Goal: Task Accomplishment & Management: Manage account settings

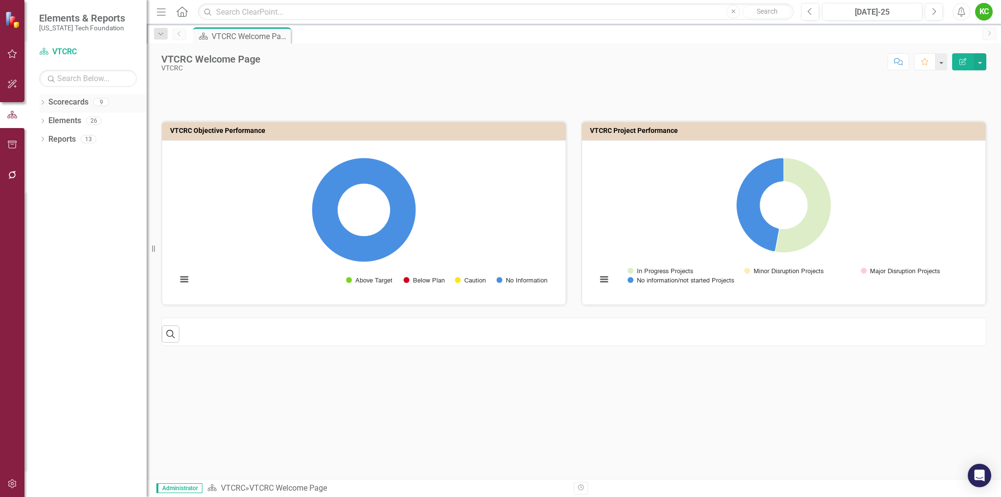
click at [44, 101] on icon "Dropdown" at bounding box center [42, 103] width 7 height 5
click at [51, 122] on icon "Dropdown" at bounding box center [47, 120] width 7 height 6
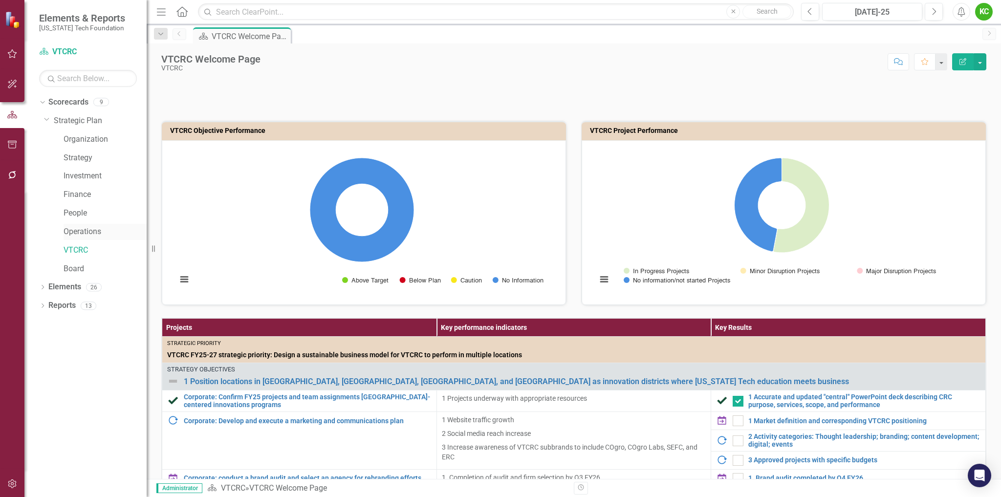
click at [93, 234] on link "Operations" at bounding box center [105, 231] width 83 height 11
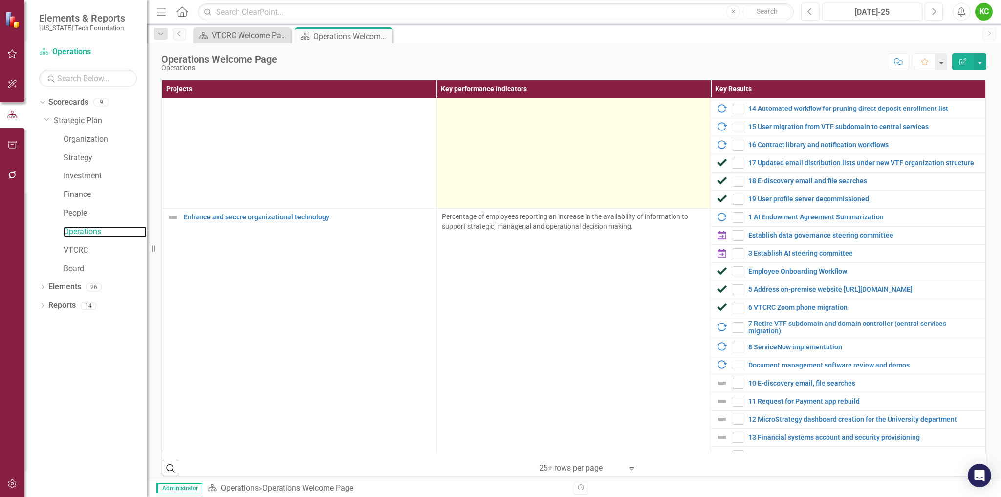
scroll to position [1858, 0]
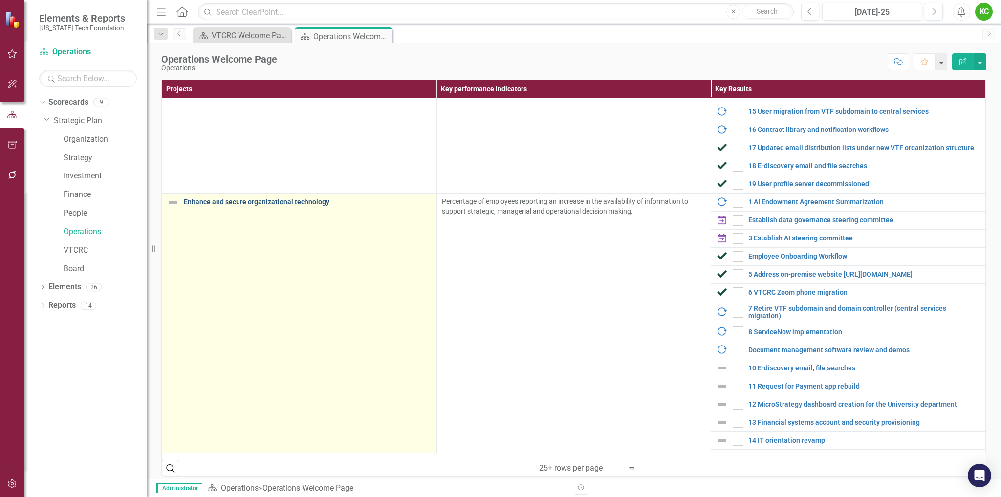
click at [268, 206] on link "Enhance and secure organizational technology" at bounding box center [308, 201] width 248 height 7
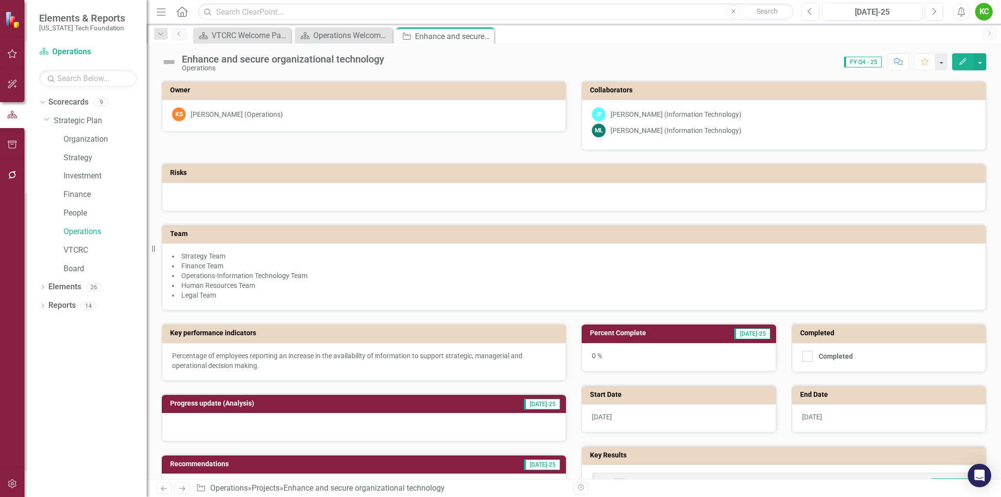
click at [969, 66] on button "Edit" at bounding box center [963, 61] width 22 height 17
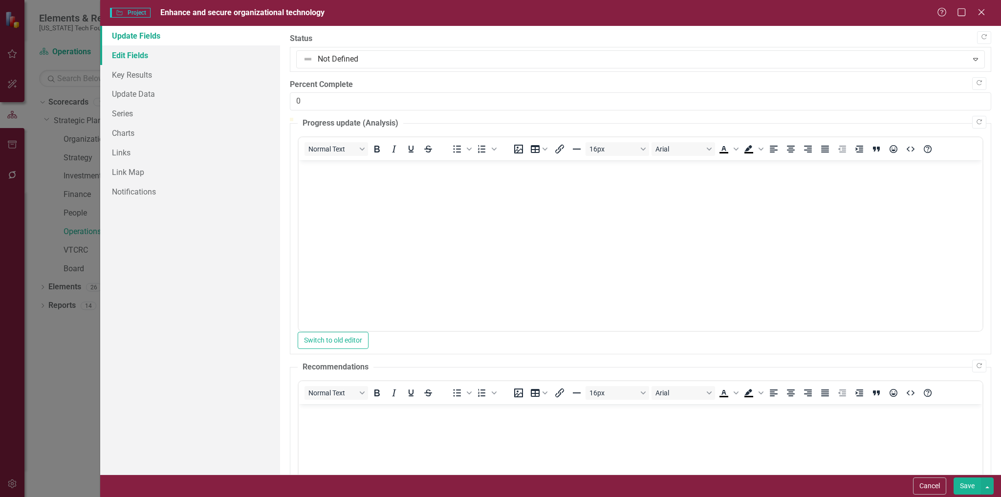
click at [119, 60] on link "Edit Fields" at bounding box center [190, 55] width 180 height 20
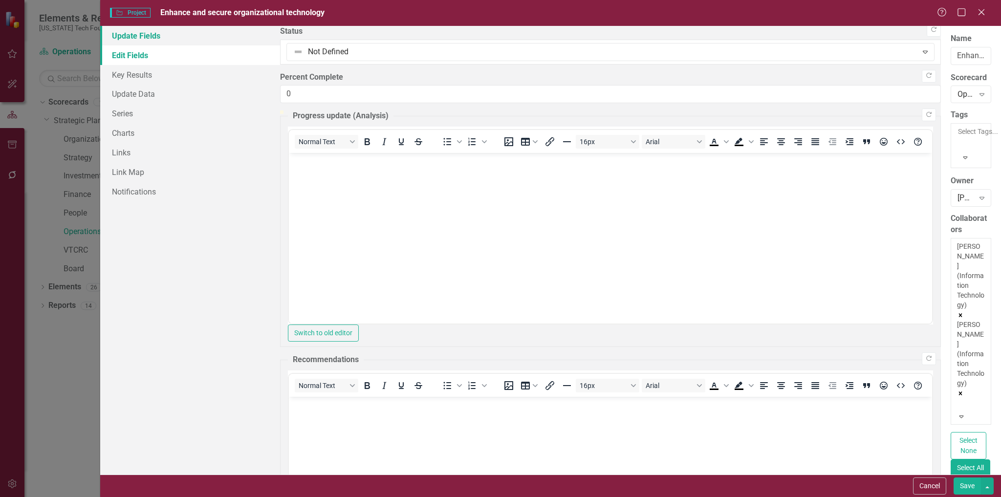
click at [151, 37] on link "Update Fields" at bounding box center [190, 36] width 180 height 20
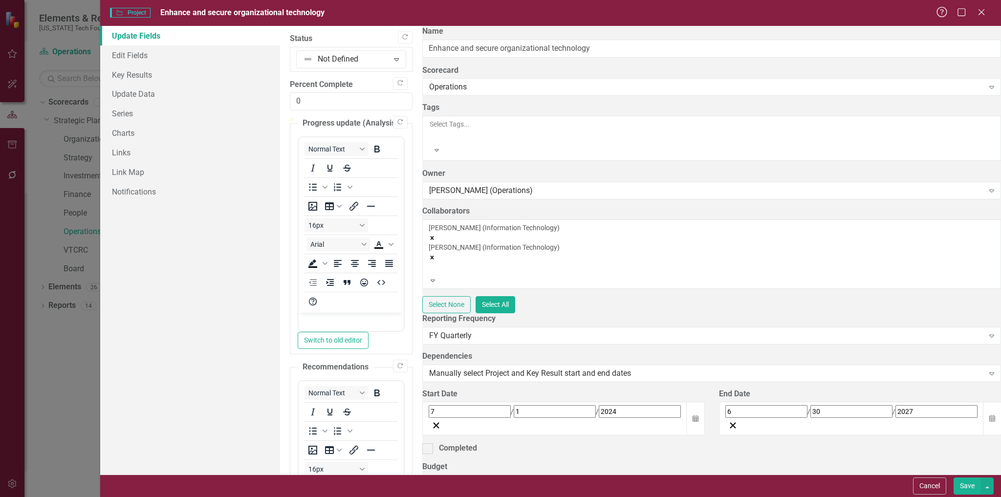
click at [945, 13] on icon "Help" at bounding box center [942, 11] width 12 height 9
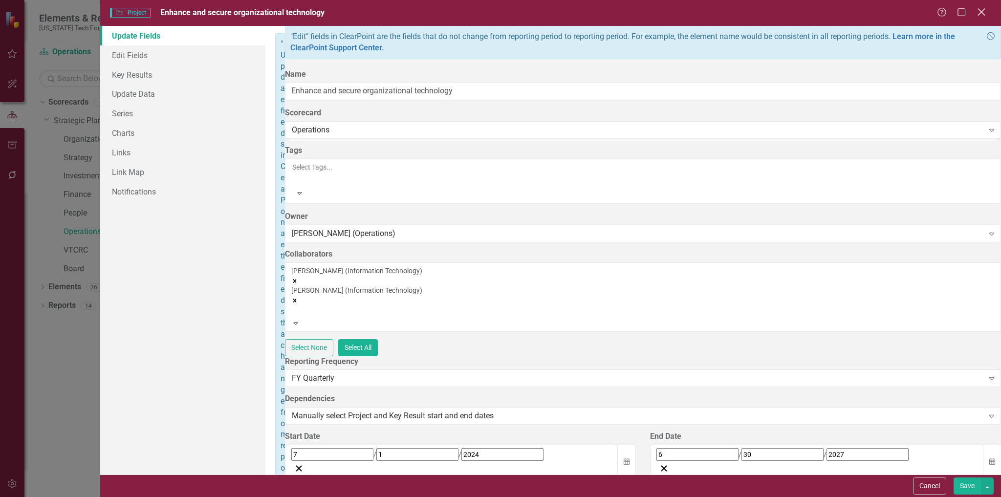
click at [981, 13] on icon at bounding box center [981, 11] width 7 height 7
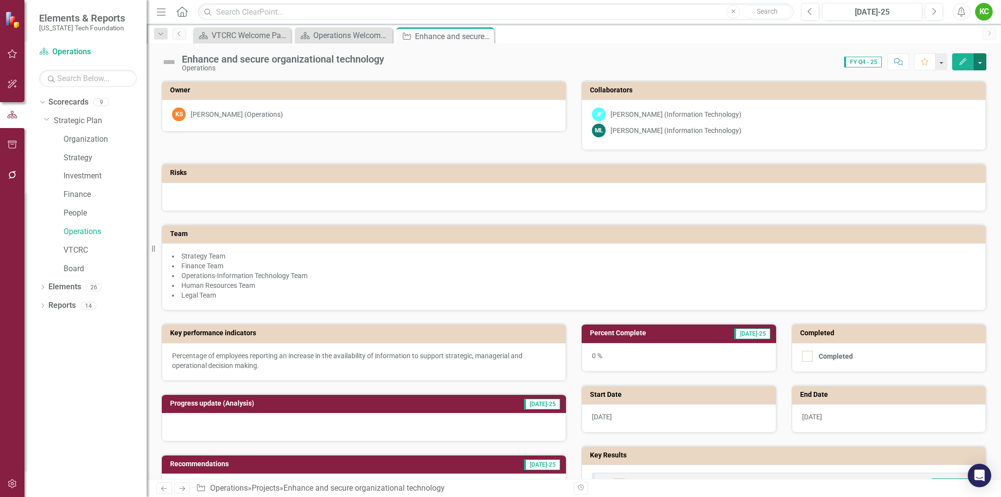
click at [981, 64] on button "button" at bounding box center [980, 61] width 13 height 17
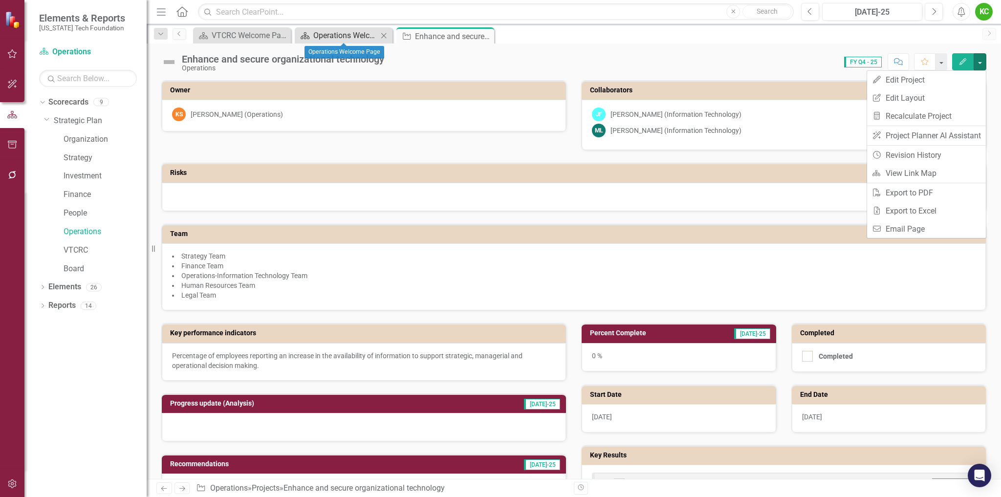
click at [357, 36] on div "Operations Welcome Page" at bounding box center [345, 35] width 65 height 12
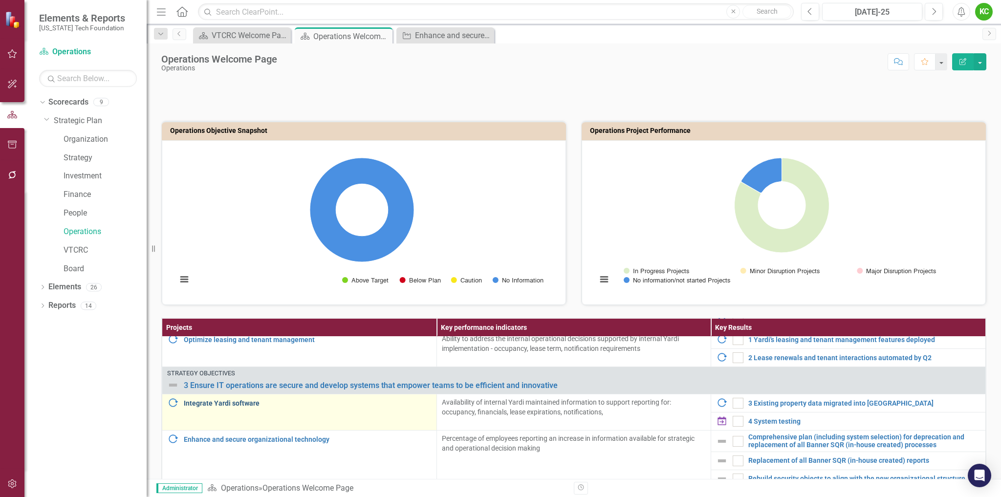
scroll to position [1076, 0]
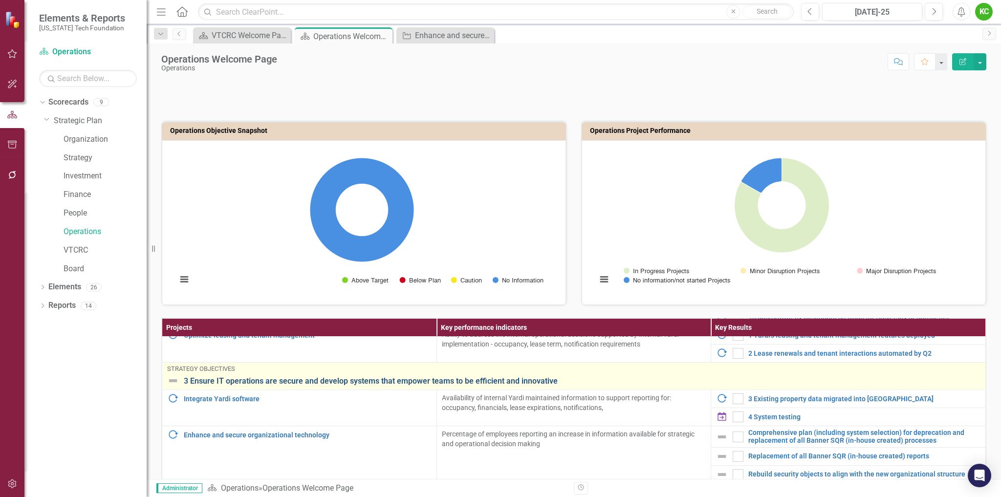
click at [366, 386] on link "3 Ensure IT operations are secure and develop systems that empower teams to be …" at bounding box center [582, 381] width 797 height 9
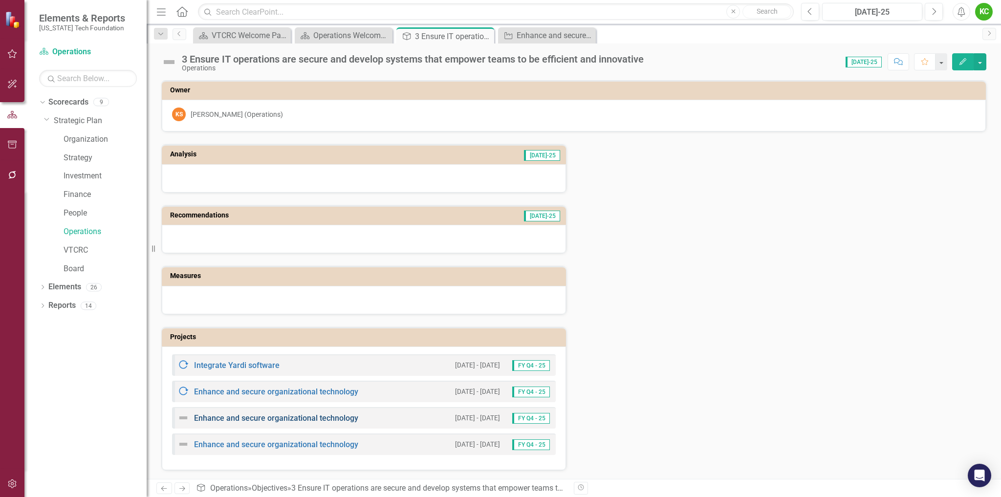
scroll to position [1, 0]
click at [324, 339] on td "Projects" at bounding box center [365, 337] width 391 height 15
click at [324, 340] on td "Projects" at bounding box center [365, 337] width 391 height 15
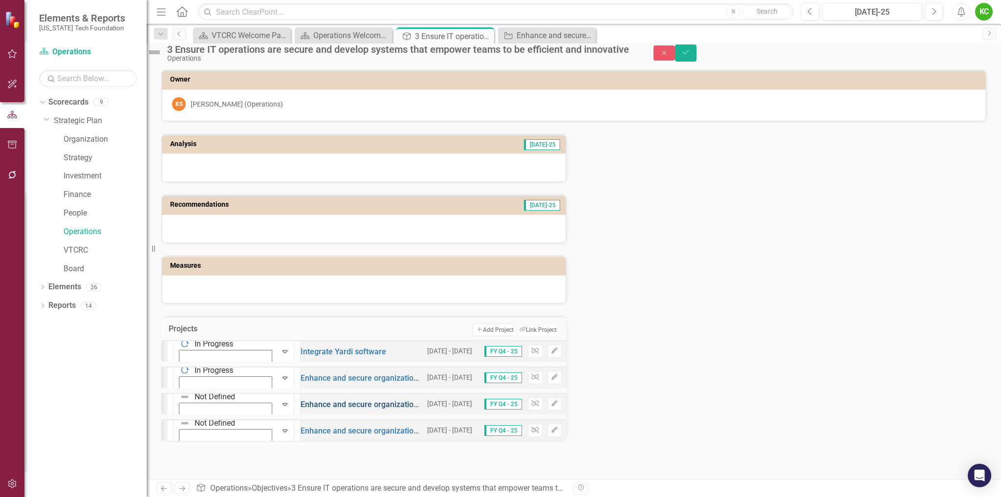
click at [301, 409] on link "Enhance and secure organizational technology" at bounding box center [383, 404] width 164 height 9
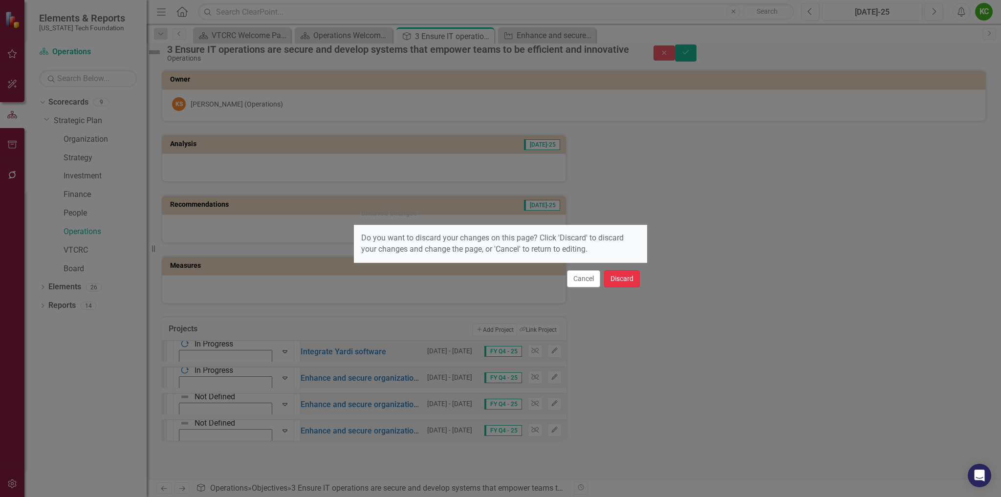
click at [616, 280] on button "Discard" at bounding box center [622, 278] width 36 height 17
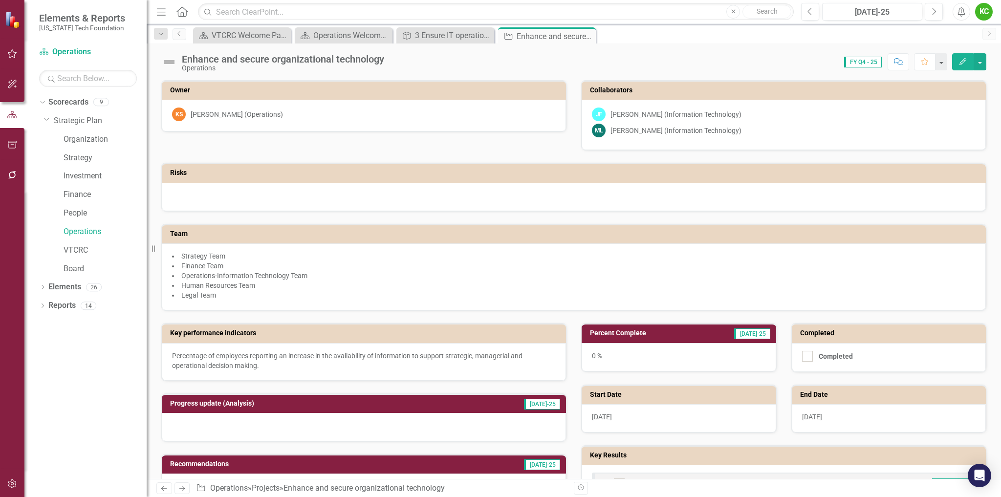
click at [456, 26] on div "Dropdown Search Scorecard VTCRC Welcome Page Close Scorecard Operations Welcome…" at bounding box center [574, 34] width 855 height 20
click at [456, 33] on div "3 Ensure IT operations are secure and develop systems that empower teams to be …" at bounding box center [447, 35] width 65 height 12
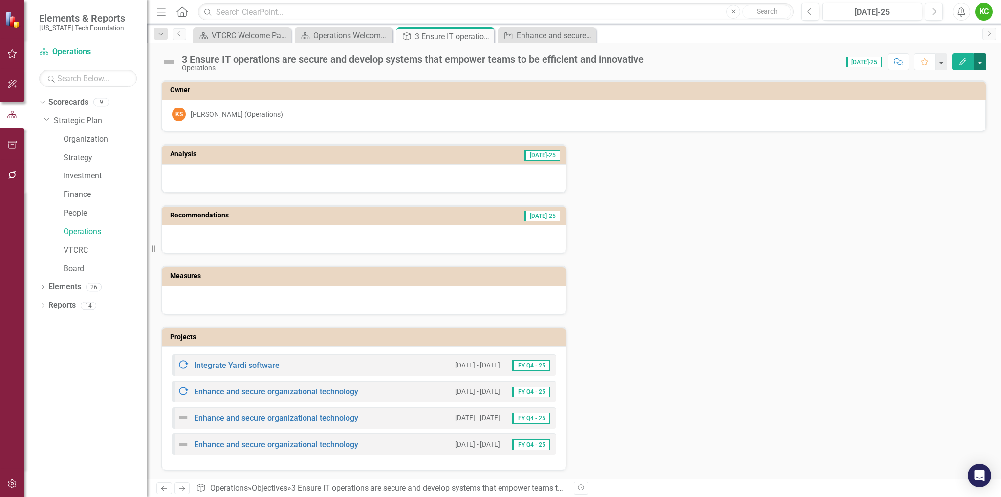
click at [982, 63] on button "button" at bounding box center [980, 61] width 13 height 17
click at [967, 65] on button "Edit" at bounding box center [963, 61] width 22 height 17
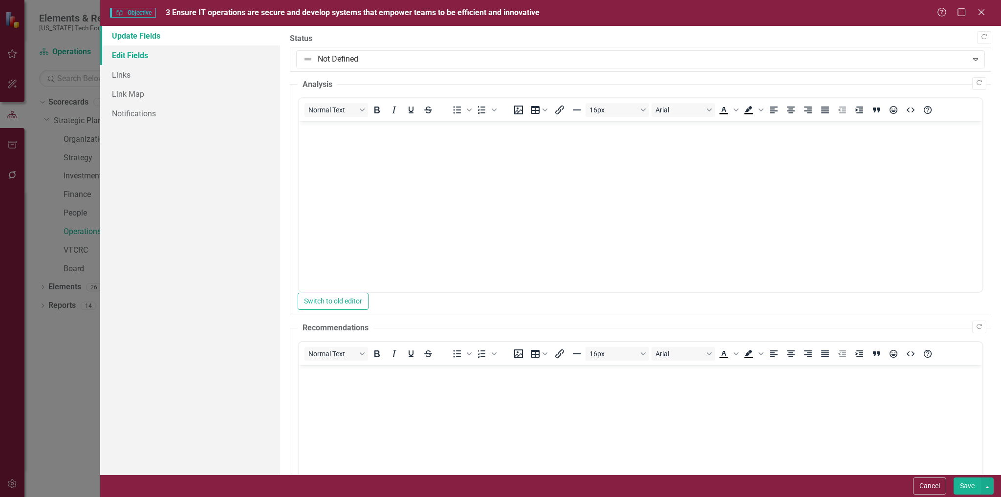
click at [144, 55] on link "Edit Fields" at bounding box center [190, 55] width 180 height 20
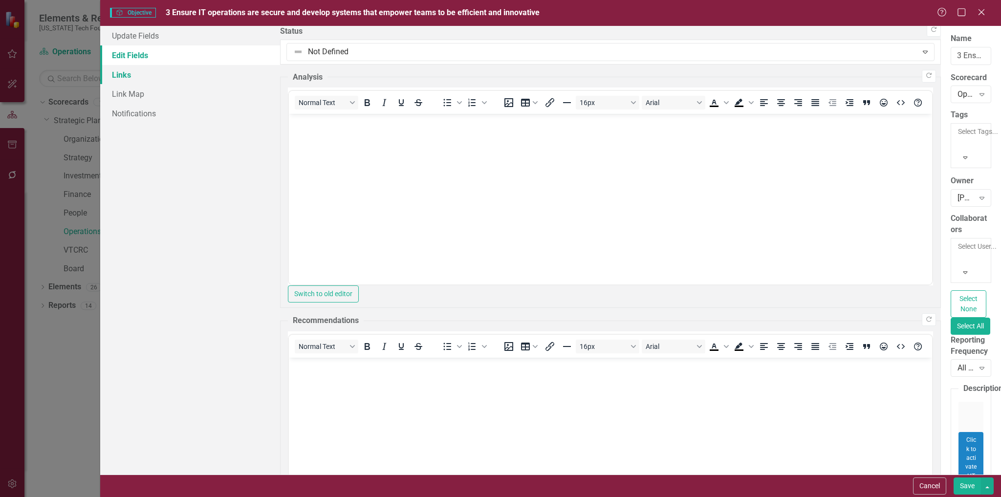
click at [134, 76] on link "Links" at bounding box center [190, 75] width 180 height 20
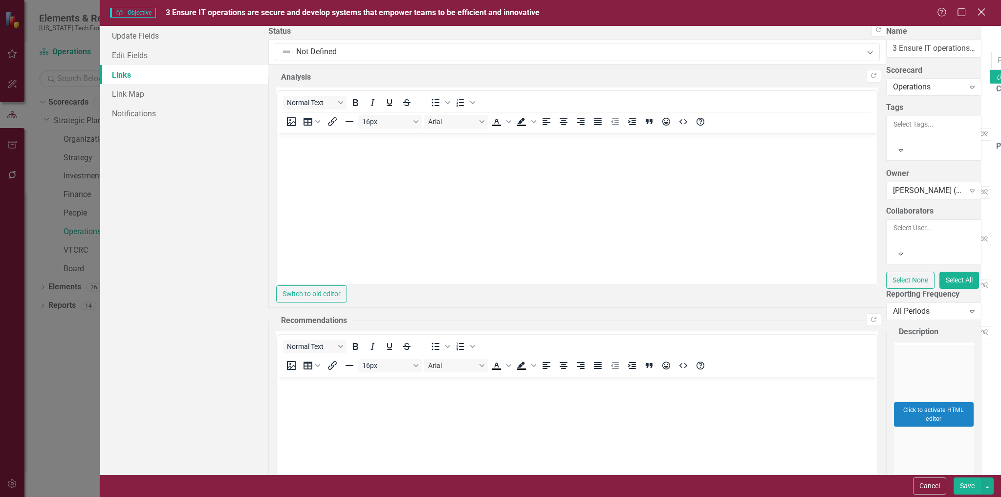
click at [984, 13] on icon "Close" at bounding box center [981, 11] width 12 height 9
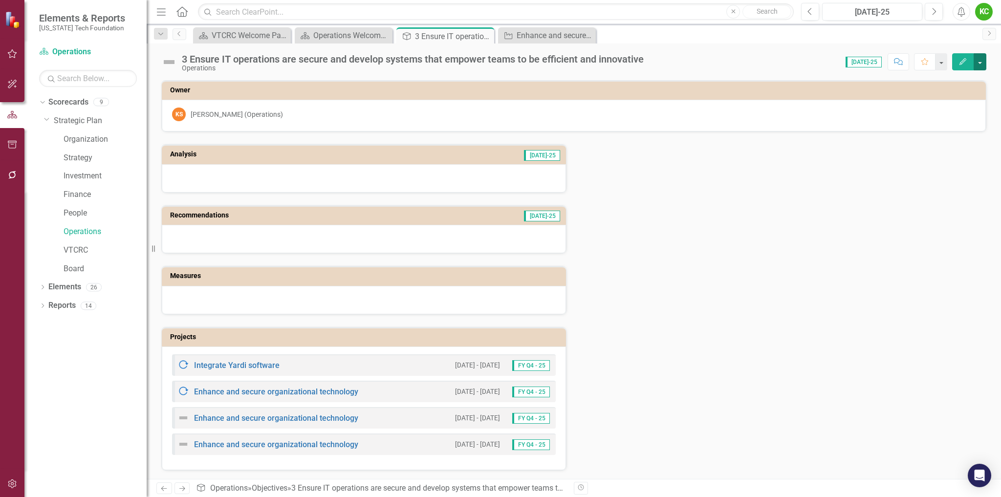
click at [980, 61] on button "button" at bounding box center [980, 61] width 13 height 17
click at [963, 73] on link "Edit Edit Objective" at bounding box center [946, 80] width 79 height 18
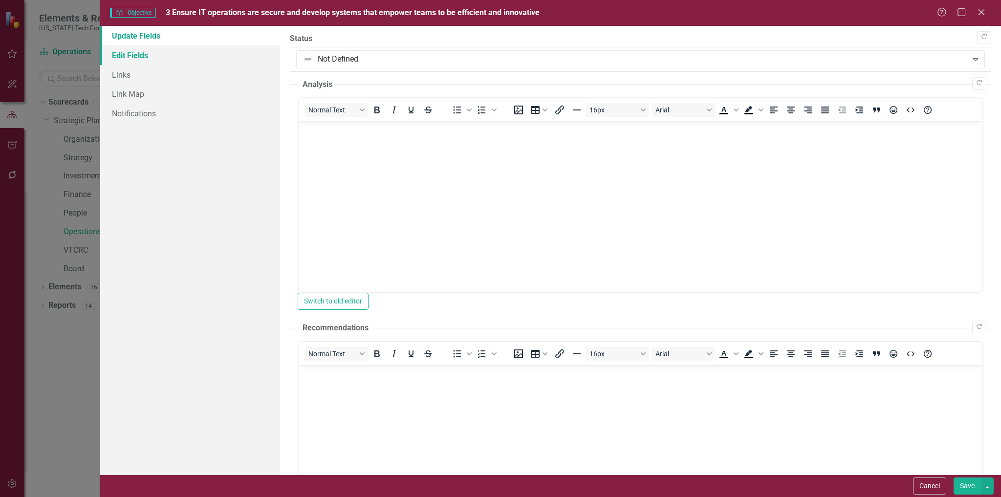
click at [153, 58] on link "Edit Fields" at bounding box center [190, 55] width 180 height 20
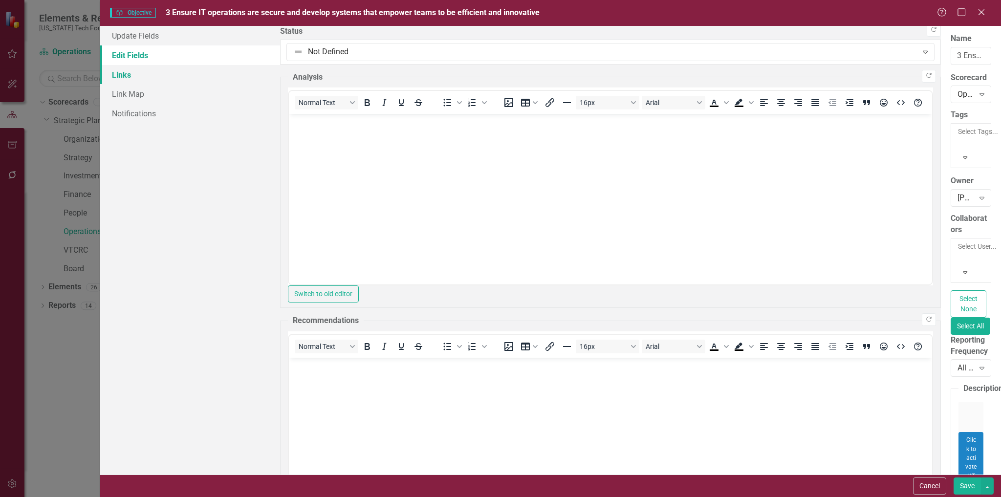
click at [120, 71] on link "Links" at bounding box center [190, 75] width 180 height 20
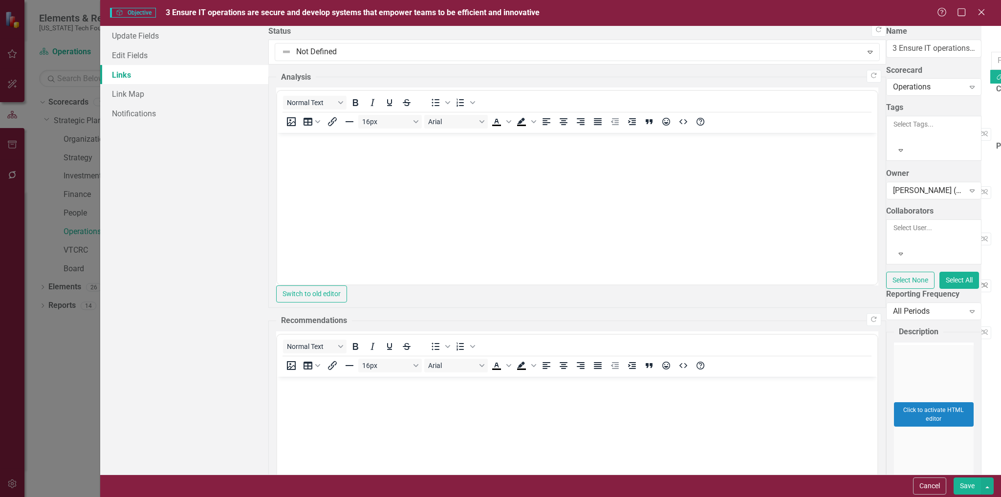
click at [981, 283] on icon "Unlink" at bounding box center [984, 286] width 7 height 6
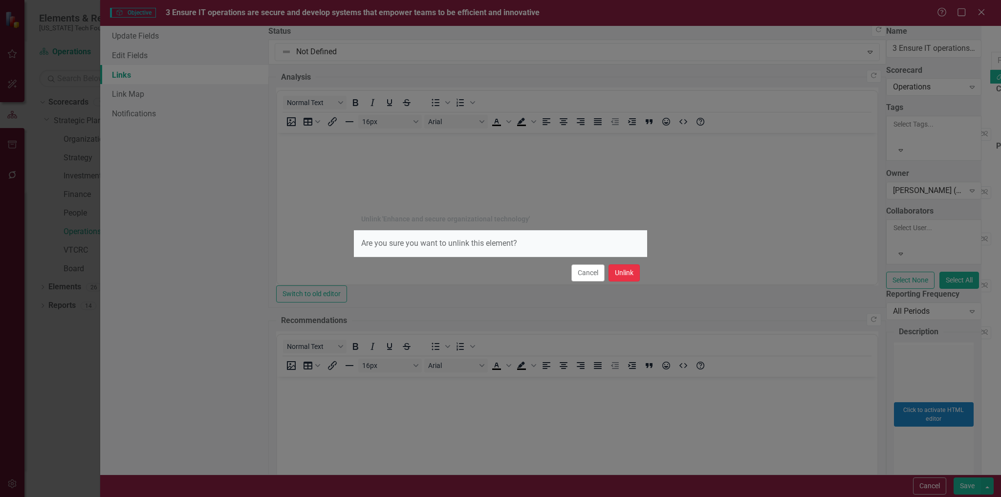
click at [631, 272] on button "Unlink" at bounding box center [624, 272] width 31 height 17
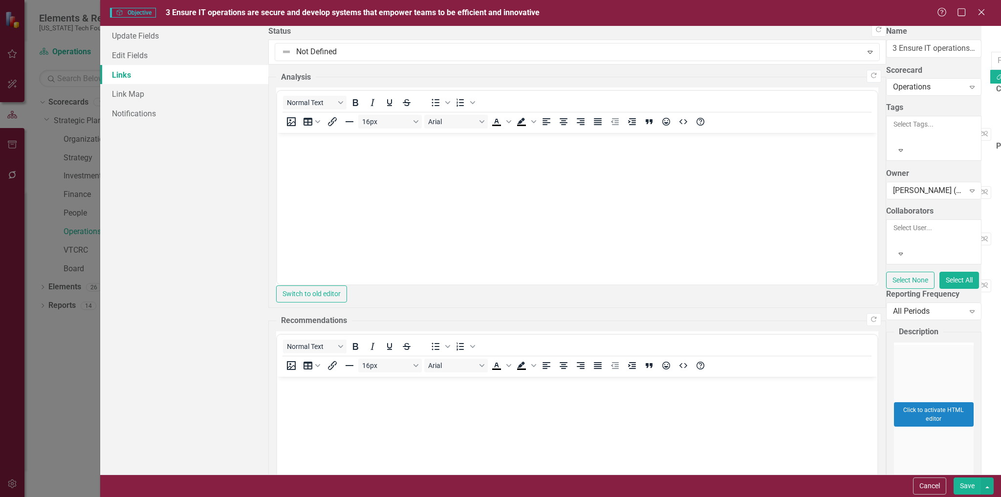
click at [972, 487] on button "Save" at bounding box center [967, 486] width 27 height 17
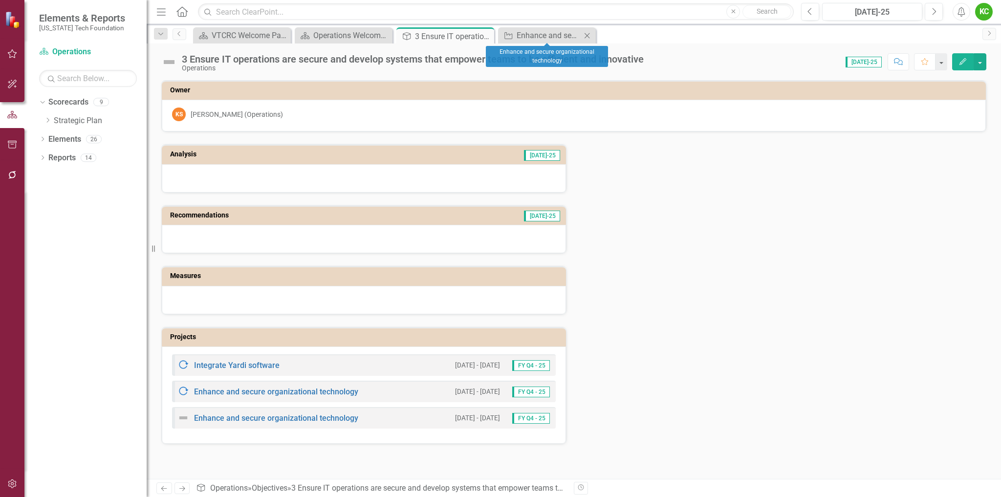
click at [591, 35] on icon "Close" at bounding box center [587, 36] width 10 height 8
click at [980, 63] on button "button" at bounding box center [980, 61] width 13 height 17
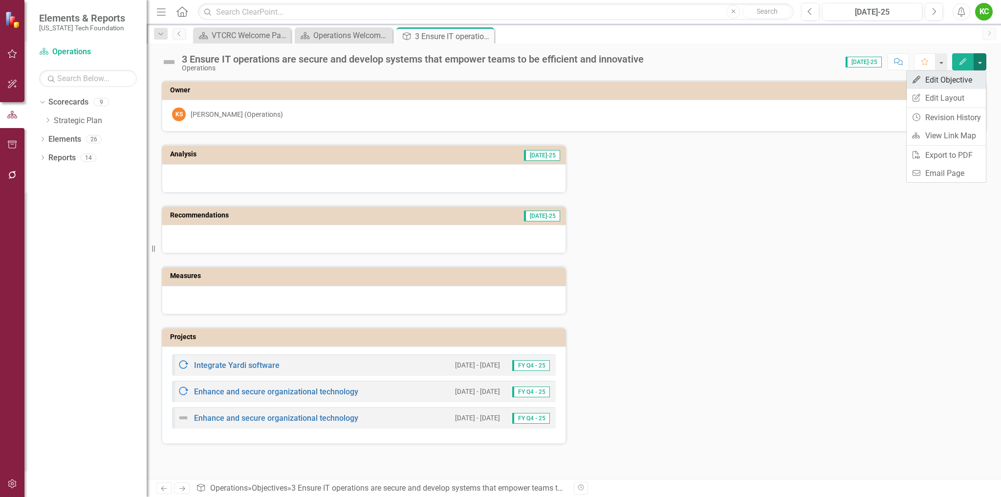
click at [974, 73] on link "Edit Edit Objective" at bounding box center [946, 80] width 79 height 18
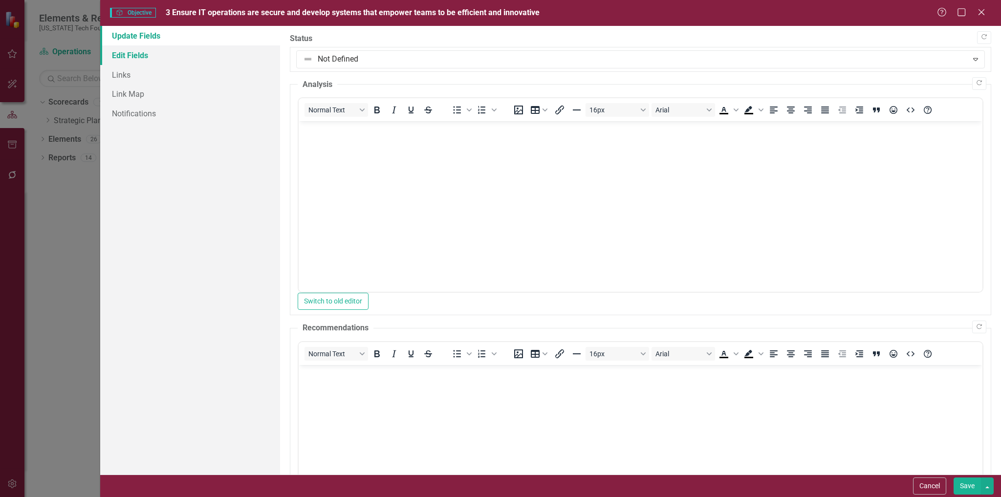
click at [137, 57] on link "Edit Fields" at bounding box center [190, 55] width 180 height 20
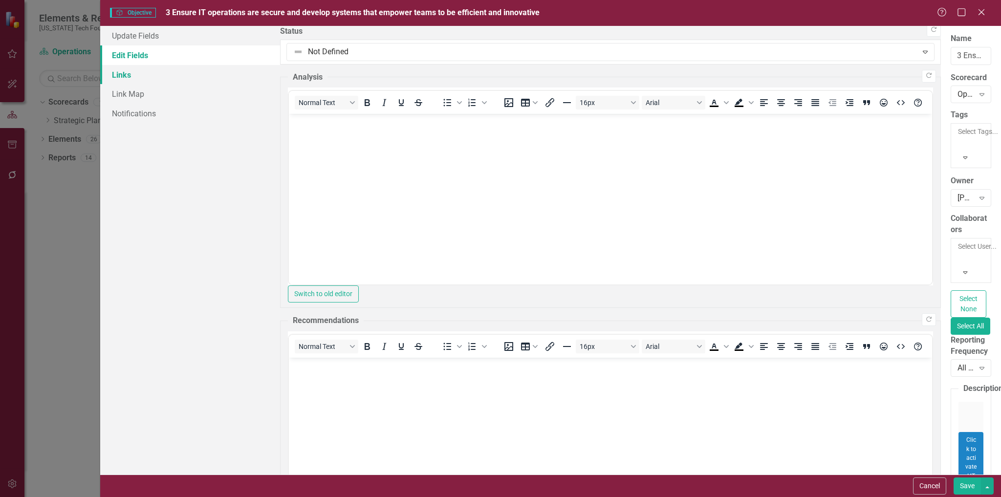
click at [130, 78] on link "Links" at bounding box center [190, 75] width 180 height 20
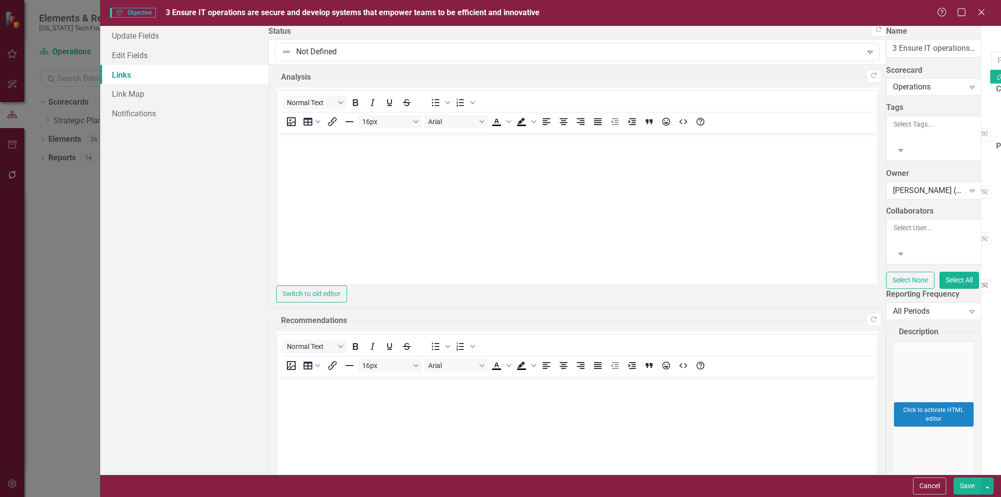
click at [981, 283] on icon "button" at bounding box center [984, 286] width 7 height 6
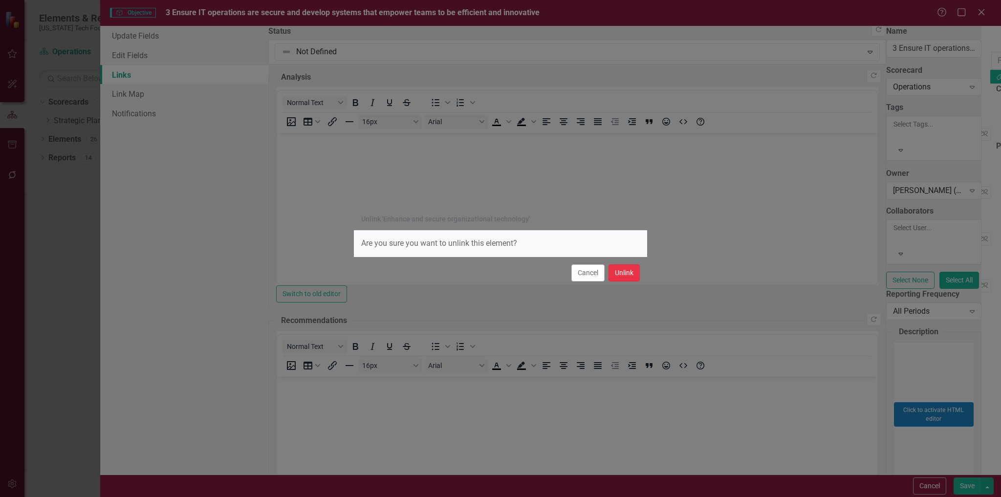
click at [632, 268] on button "Unlink" at bounding box center [624, 272] width 31 height 17
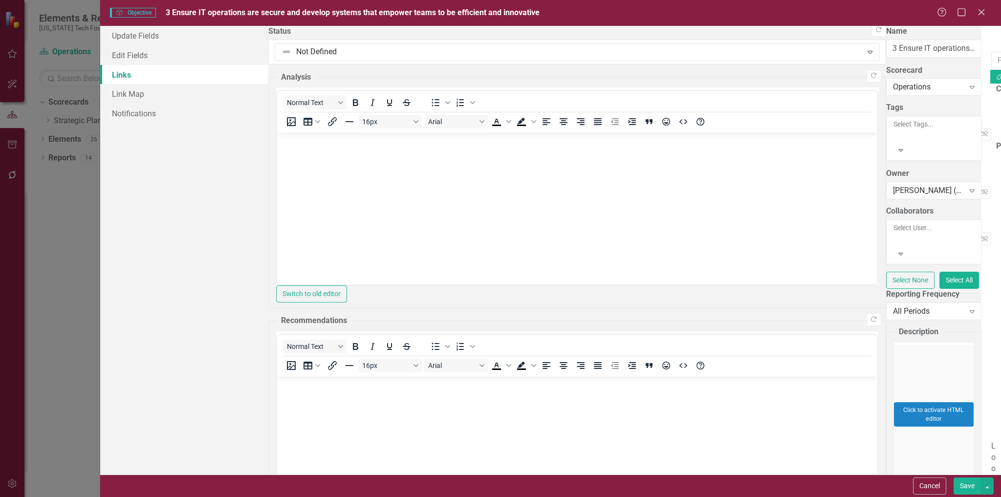
click at [966, 481] on button "Save" at bounding box center [967, 486] width 27 height 17
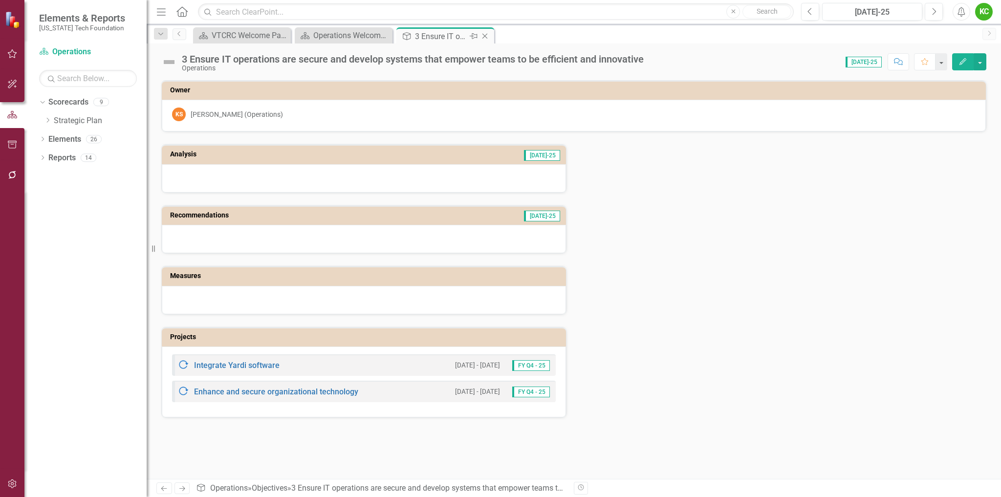
click at [487, 34] on icon "Close" at bounding box center [485, 36] width 10 height 8
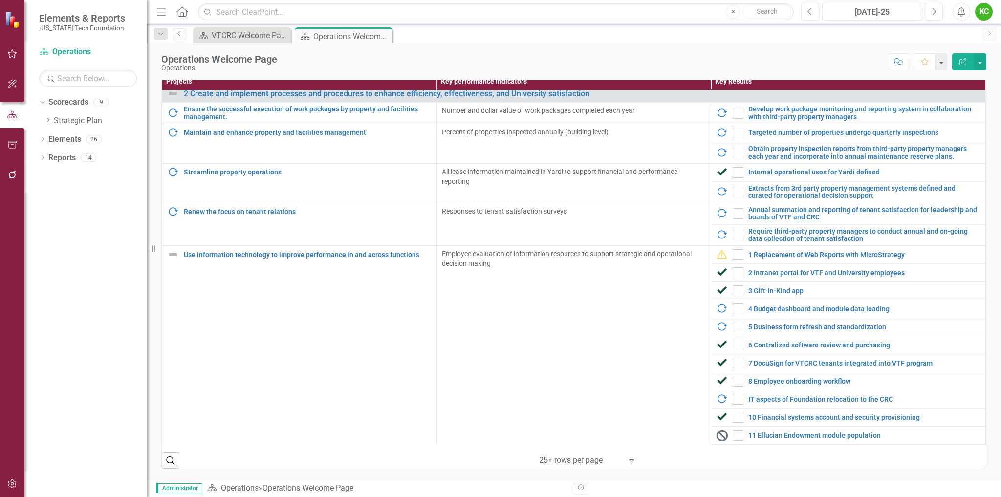
scroll to position [636, 0]
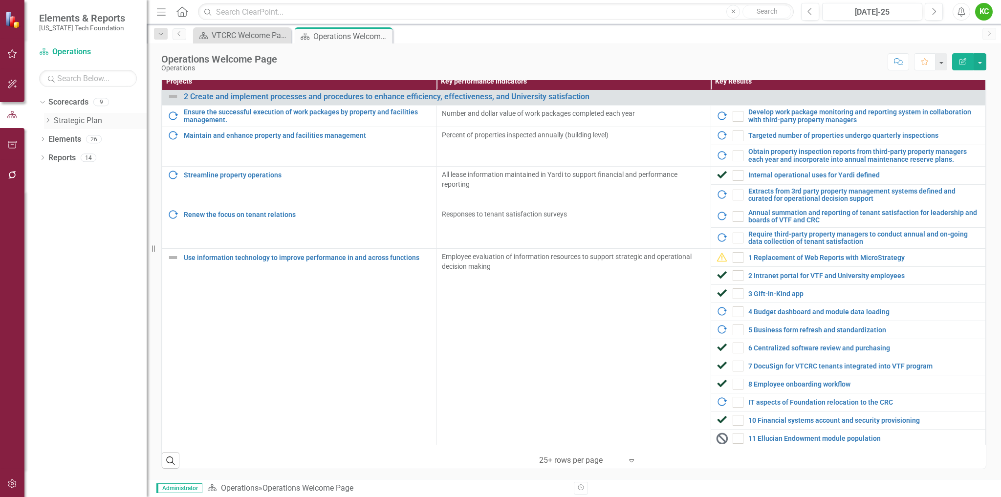
click at [48, 121] on icon "Dropdown" at bounding box center [47, 120] width 7 height 6
click at [247, 36] on div "VTCRC Welcome Page" at bounding box center [244, 35] width 65 height 12
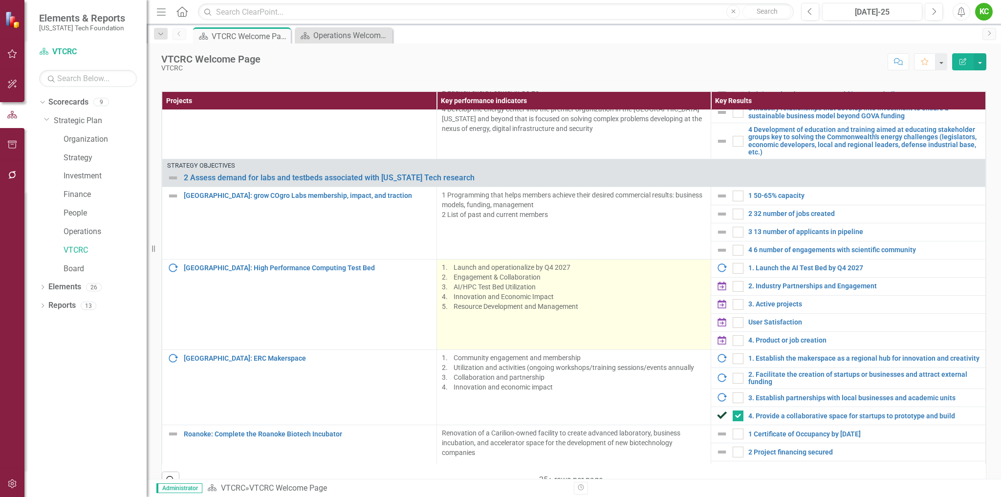
scroll to position [880, 0]
